Goal: Task Accomplishment & Management: Manage account settings

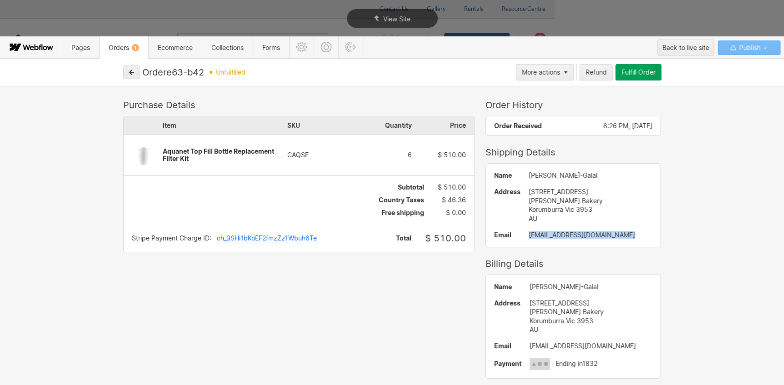
drag, startPoint x: 617, startPoint y: 237, endPoint x: 513, endPoint y: 235, distance: 104.1
click at [529, 235] on div "[EMAIL_ADDRESS][DOMAIN_NAME]" at bounding box center [591, 234] width 124 height 7
copy div "[EMAIL_ADDRESS][DOMAIN_NAME]"
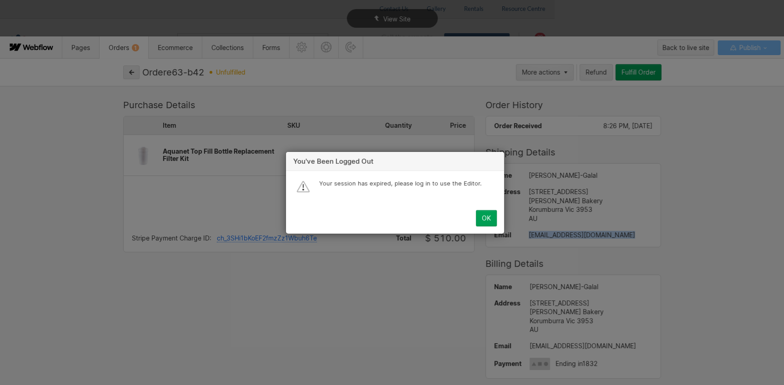
click at [483, 217] on div "OK" at bounding box center [486, 218] width 9 height 7
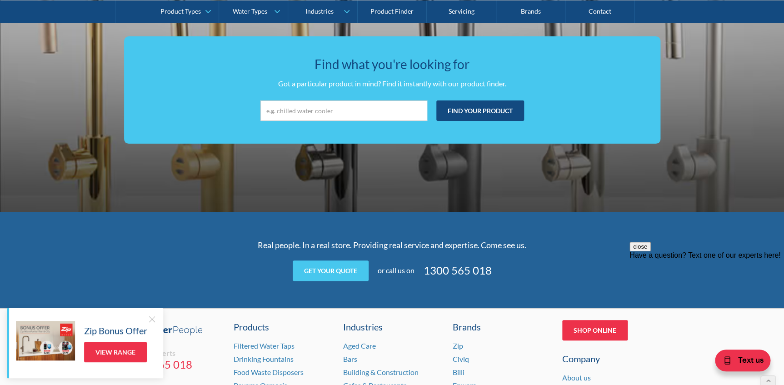
scroll to position [1841, 0]
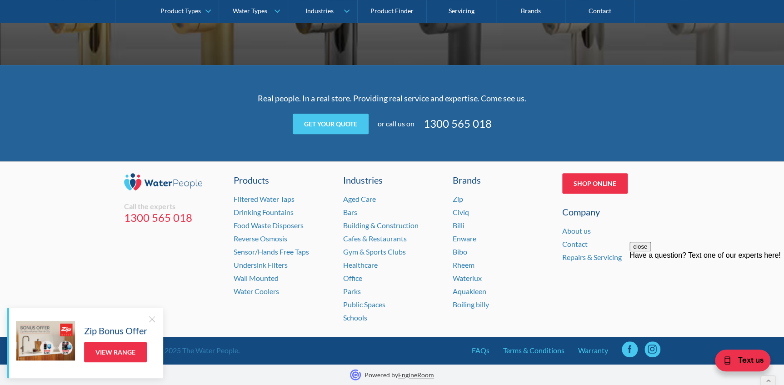
click at [153, 319] on div at bounding box center [151, 319] width 9 height 9
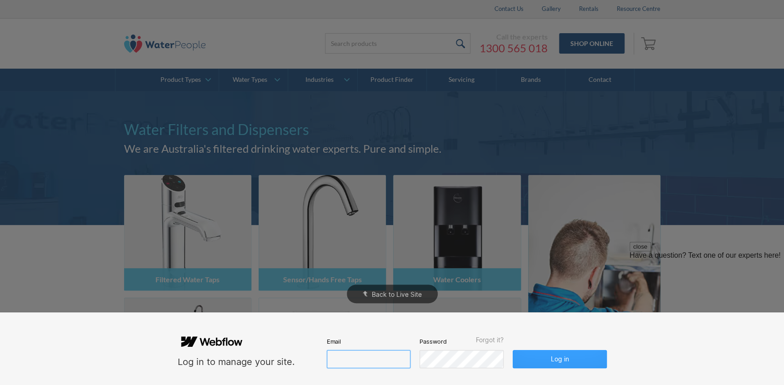
type input "john@waterpeople.com.au"
click at [534, 357] on button "Log in" at bounding box center [560, 359] width 94 height 18
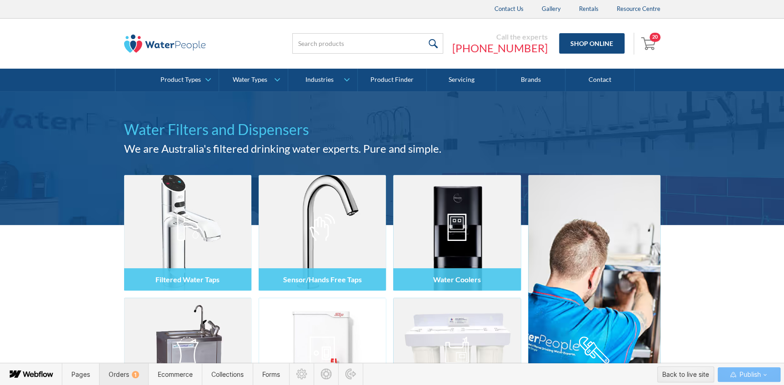
click at [125, 377] on span "Orders 1" at bounding box center [124, 375] width 30 height 8
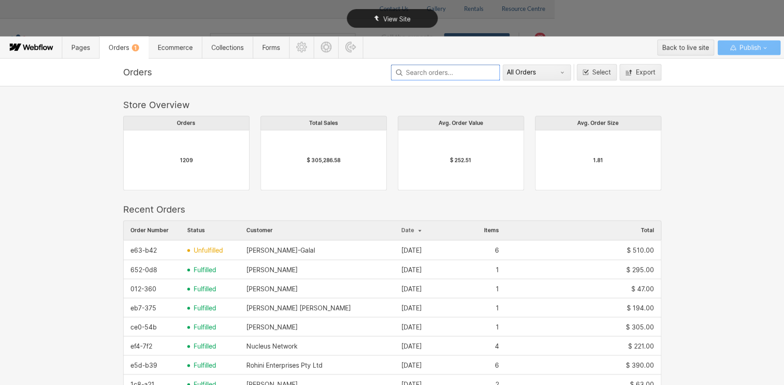
scroll to position [491, 532]
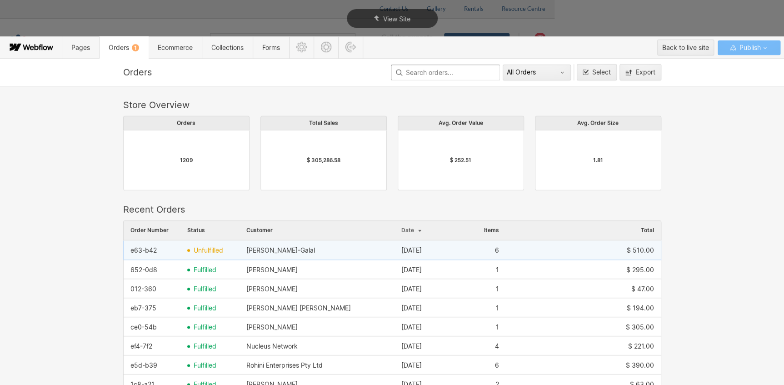
click at [220, 247] on span "unfulfilled" at bounding box center [209, 250] width 30 height 7
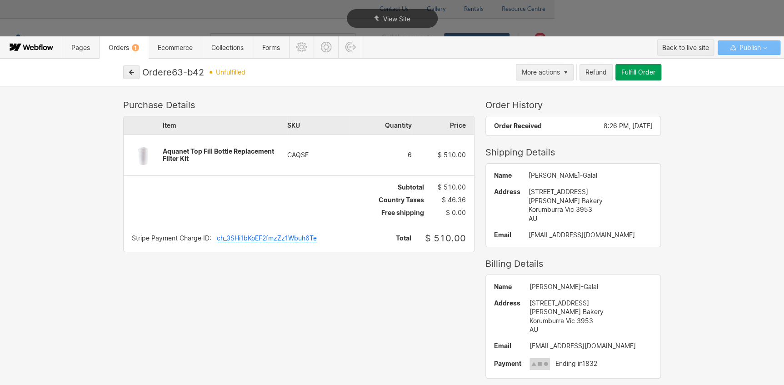
click at [628, 78] on button "Fulfill Order" at bounding box center [639, 72] width 46 height 16
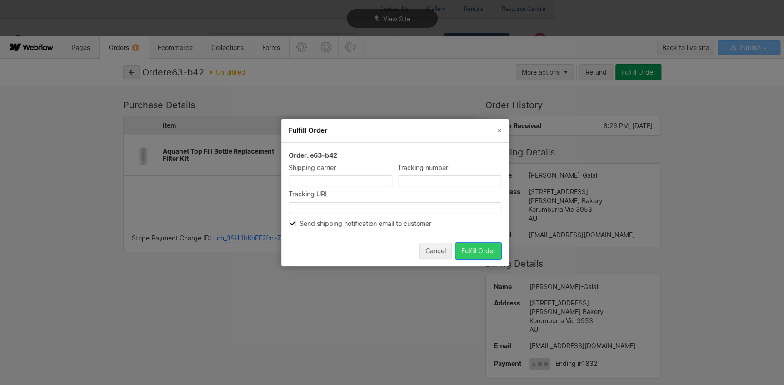
click at [477, 255] on button "Fulfill Order" at bounding box center [479, 251] width 46 height 16
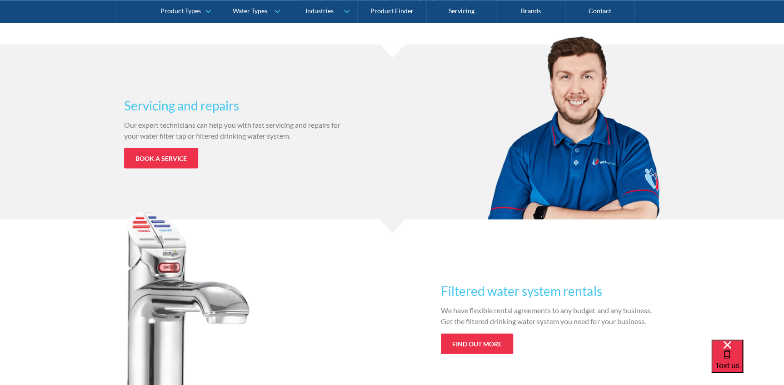
scroll to position [868, 0]
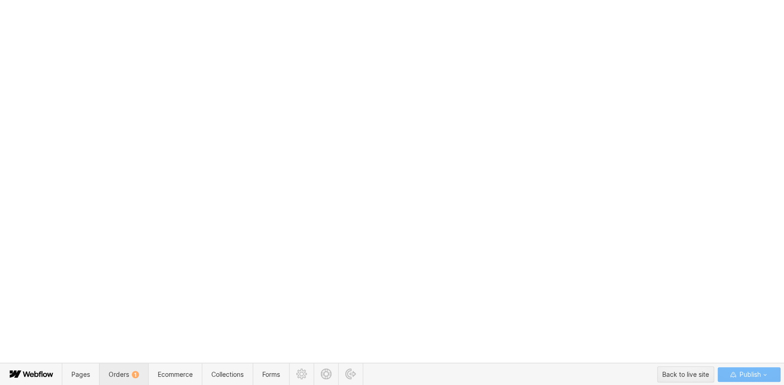
click at [132, 373] on div "1" at bounding box center [135, 374] width 7 height 7
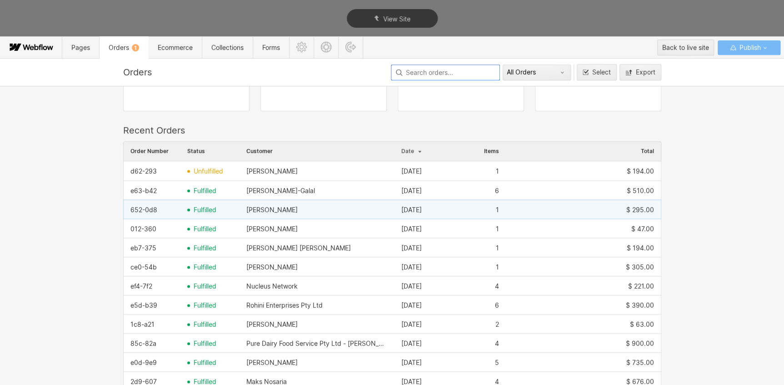
scroll to position [82, 0]
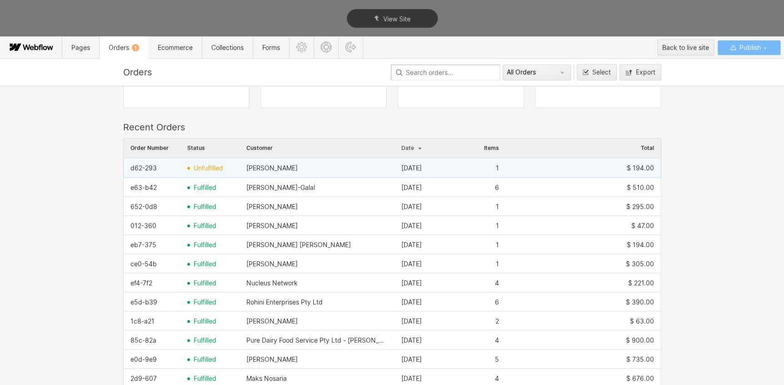
click at [204, 165] on span "unfulfilled" at bounding box center [209, 168] width 30 height 7
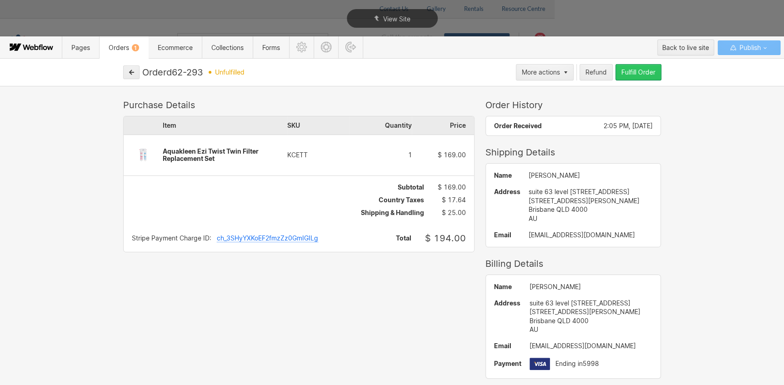
drag, startPoint x: 642, startPoint y: 72, endPoint x: 542, endPoint y: 241, distance: 196.7
click at [642, 72] on div "Fulfill Order" at bounding box center [638, 72] width 34 height 7
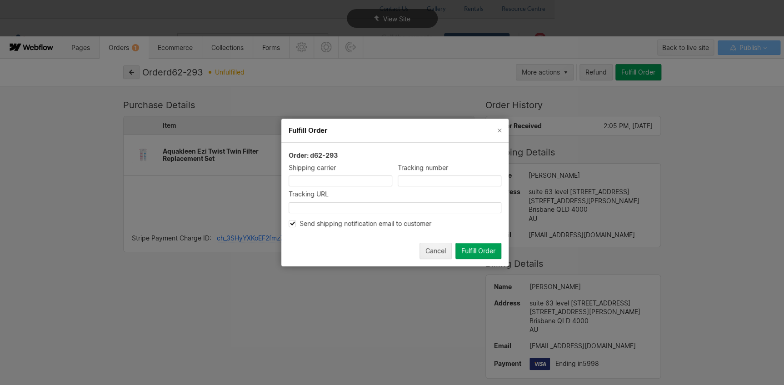
click at [469, 247] on button "Fulfill Order" at bounding box center [479, 251] width 46 height 16
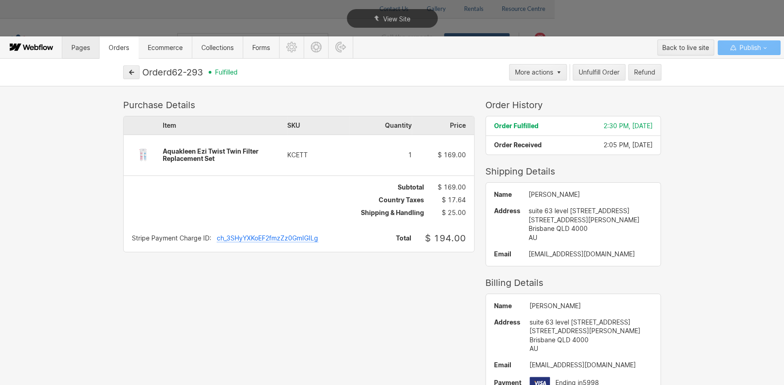
click at [92, 50] on span "Pages" at bounding box center [80, 47] width 37 height 22
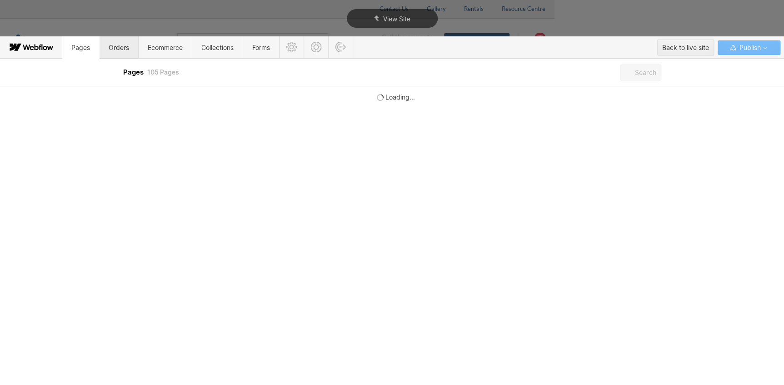
click at [117, 51] on span "Orders" at bounding box center [118, 47] width 39 height 22
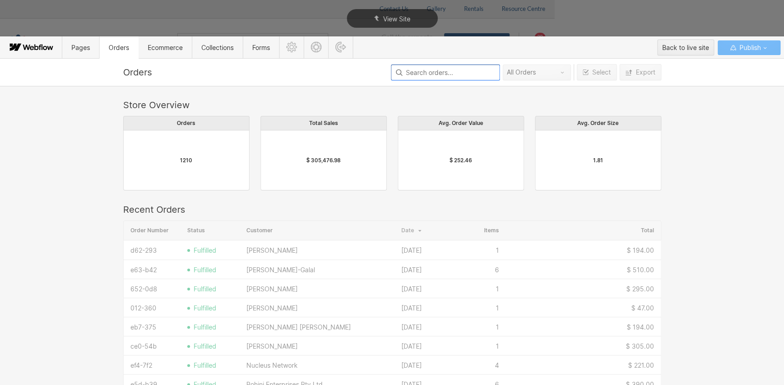
scroll to position [491, 532]
